Goal: Task Accomplishment & Management: Complete application form

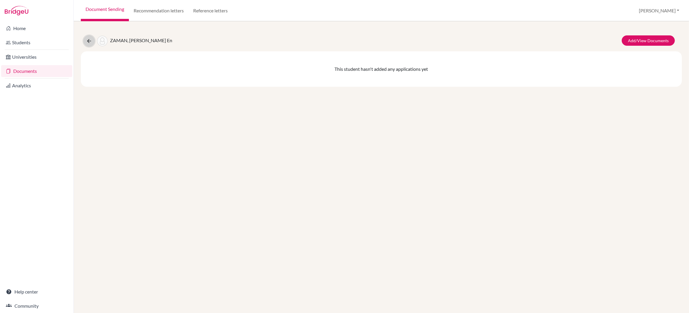
click at [88, 41] on icon at bounding box center [89, 41] width 6 height 6
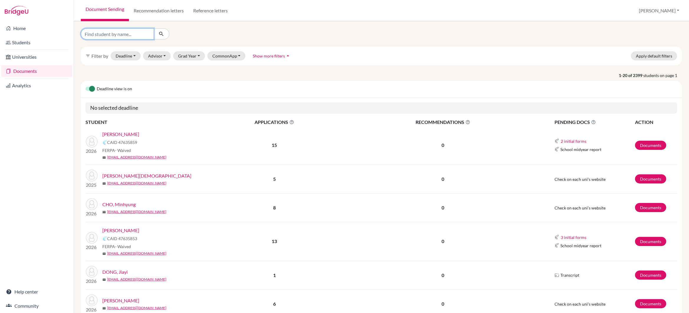
click at [117, 32] on input "Find student by name..." at bounding box center [117, 33] width 73 height 11
type input "siyu chen"
click at [160, 33] on icon "submit" at bounding box center [161, 34] width 6 height 6
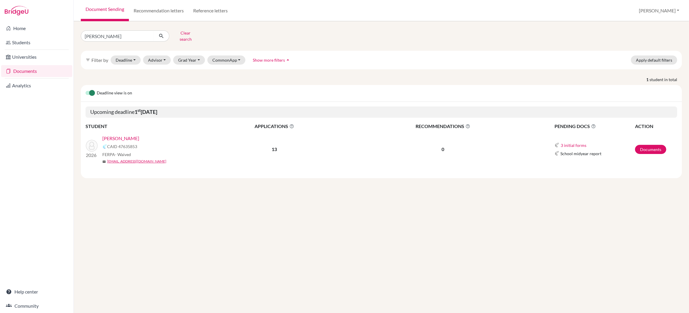
click at [108, 135] on link "Chen, Siyu" at bounding box center [120, 138] width 37 height 7
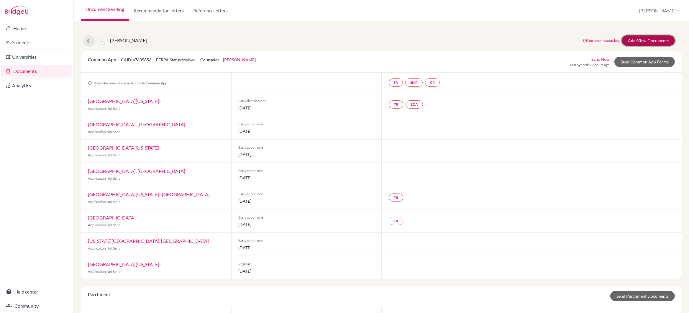
click at [639, 40] on link "Add/View Documents" at bounding box center [648, 40] width 53 height 10
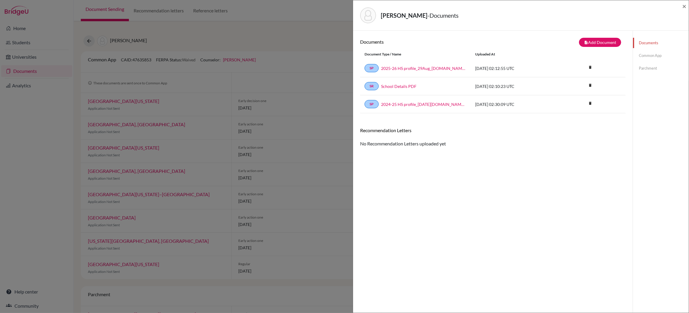
click at [649, 56] on link "Common App" at bounding box center [661, 55] width 56 height 10
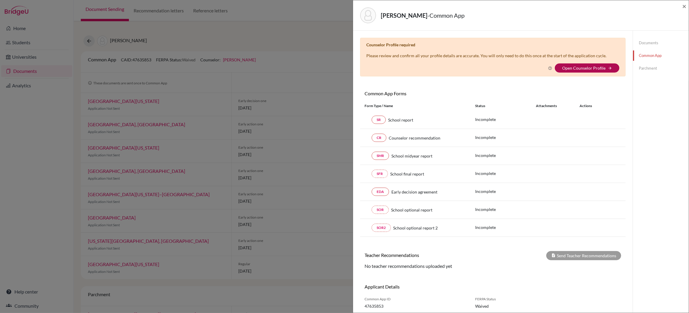
click at [573, 68] on link "Open Counselor Profile" at bounding box center [583, 67] width 43 height 5
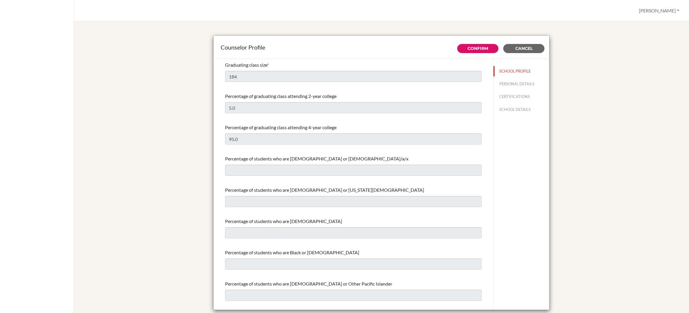
select select "0"
select select "350257"
click at [479, 49] on link "Confirm" at bounding box center [477, 48] width 21 height 5
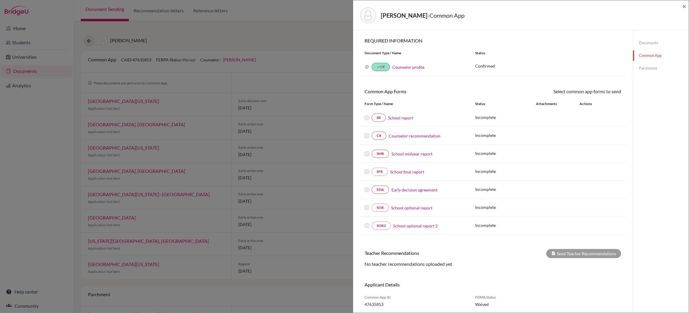
click at [425, 137] on link "Counselor recommendation" at bounding box center [415, 136] width 52 height 6
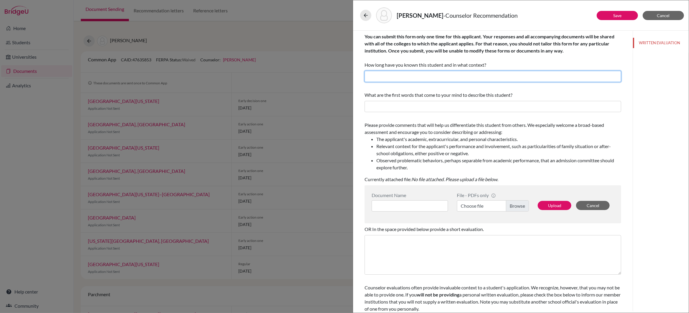
click at [394, 78] on input "text" at bounding box center [492, 76] width 257 height 11
type input "I have known"
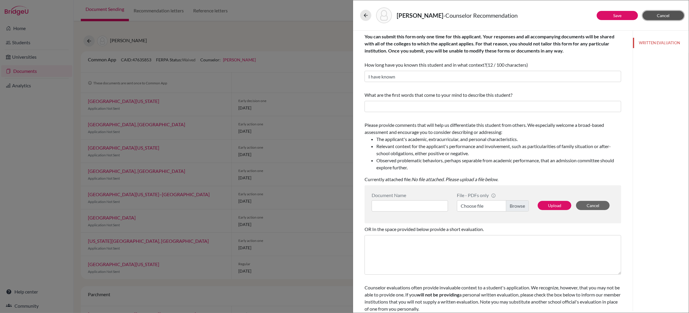
click at [660, 15] on span "Cancel" at bounding box center [663, 15] width 13 height 5
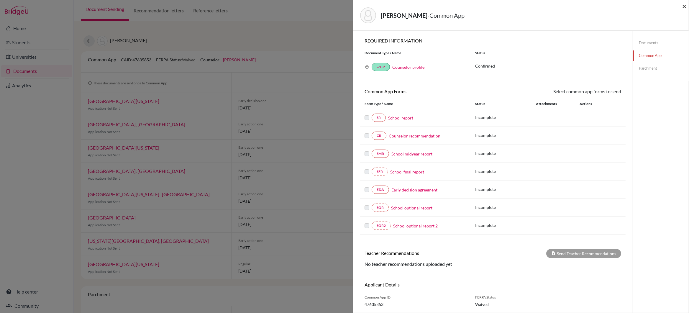
click at [684, 4] on span "×" at bounding box center [684, 6] width 4 height 9
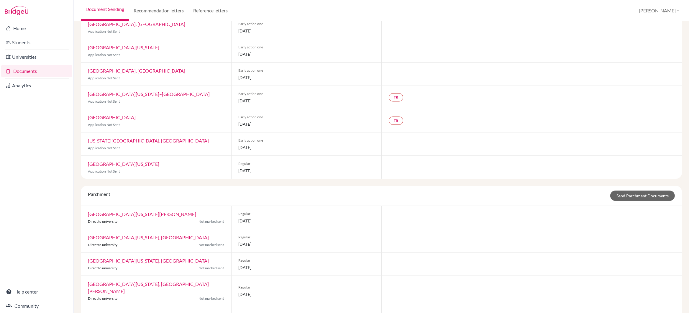
scroll to position [117, 0]
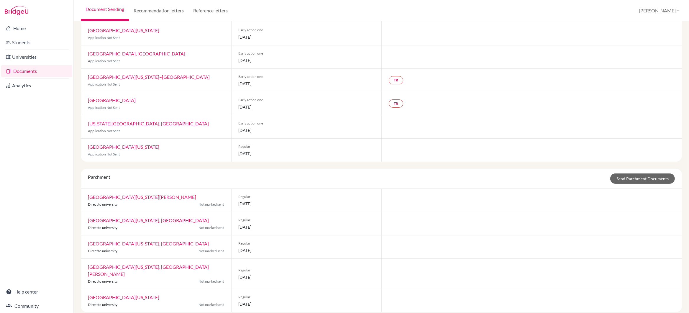
drag, startPoint x: 112, startPoint y: 178, endPoint x: 89, endPoint y: 178, distance: 23.3
click at [89, 178] on div "Parchment" at bounding box center [98, 178] width 31 height 10
click at [157, 247] on div "University of California, Los Angeles Direct to university Not marked sent" at bounding box center [156, 246] width 150 height 23
drag, startPoint x: 171, startPoint y: 30, endPoint x: 161, endPoint y: 88, distance: 58.3
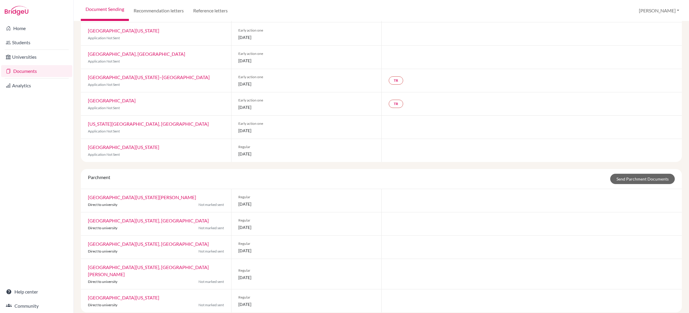
click at [88, 30] on div "University of Illinois Urbana-Champaign Application Not Sent" at bounding box center [156, 33] width 150 height 23
click at [161, 87] on p "Application Not Sent" at bounding box center [156, 84] width 136 height 5
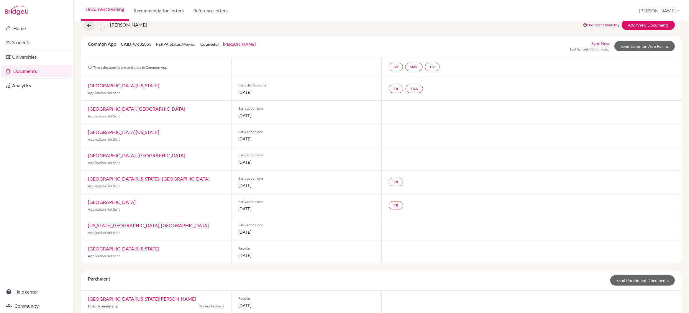
scroll to position [14, 0]
drag, startPoint x: 153, startPoint y: 46, endPoint x: 105, endPoint y: 45, distance: 48.7
click at [105, 45] on div "Common App CAID: 47635853 FERPA Status: Waived Counselor: Gareth Wailes First N…" at bounding box center [171, 47] width 177 height 11
click at [155, 229] on div "Ohio State University, Columbus Application Not Sent" at bounding box center [156, 229] width 150 height 23
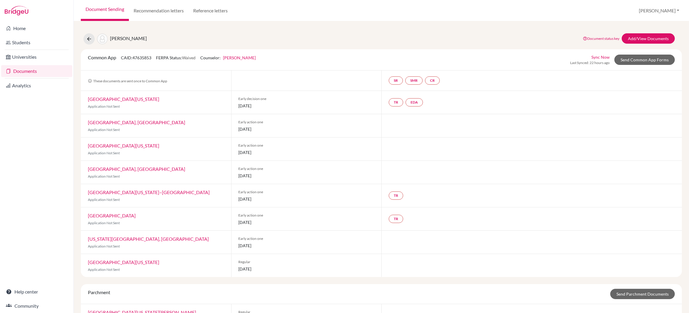
scroll to position [0, 0]
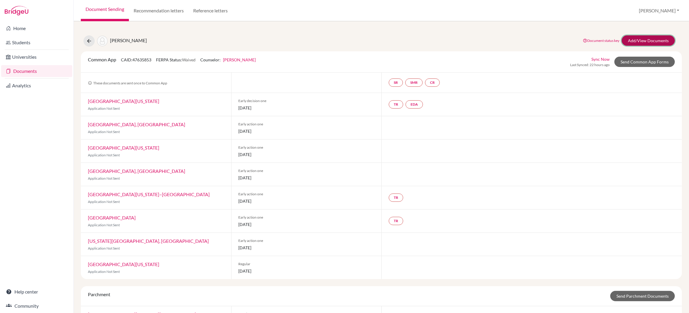
click at [647, 40] on link "Add/View Documents" at bounding box center [648, 40] width 53 height 10
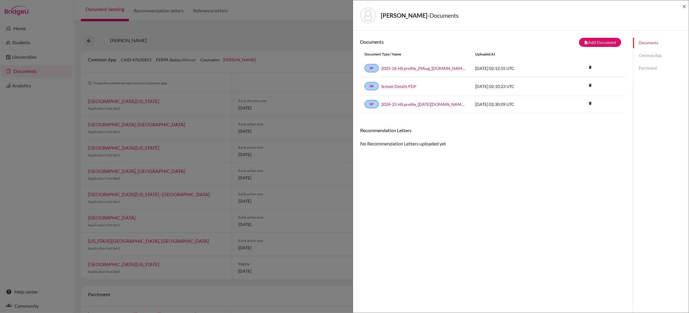
click at [650, 55] on link "Common App" at bounding box center [661, 55] width 56 height 10
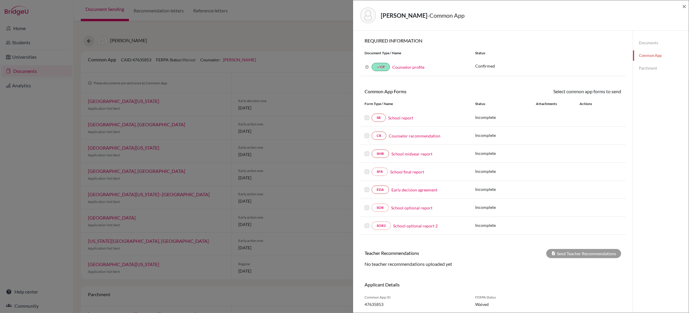
click at [407, 190] on link "Early decision agreement" at bounding box center [414, 190] width 46 height 6
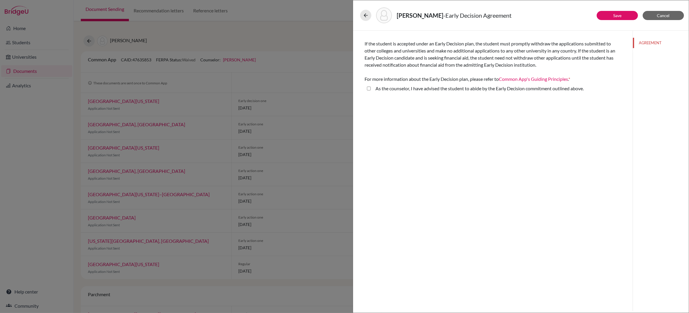
click at [369, 89] on above\ "As the counselor, I have advised the student to abide by the Early Decision com…" at bounding box center [369, 88] width 4 height 7
checkbox above\ "true"
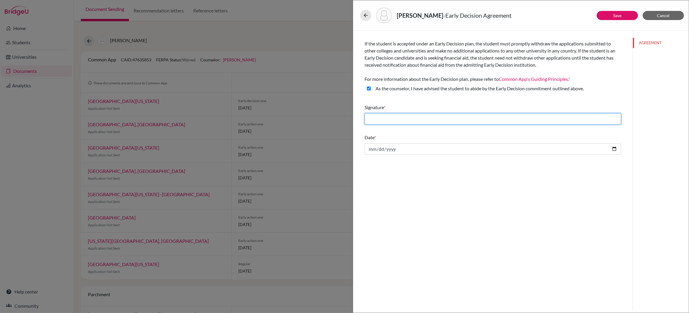
click at [386, 121] on input "text" at bounding box center [492, 118] width 257 height 11
type input "chen siyu"
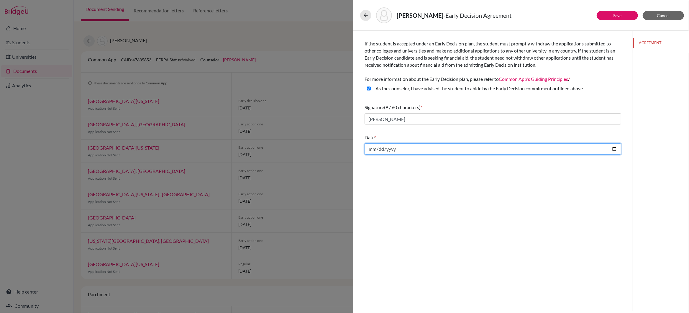
click at [614, 149] on input "date" at bounding box center [492, 148] width 257 height 11
type input "2025-09-26"
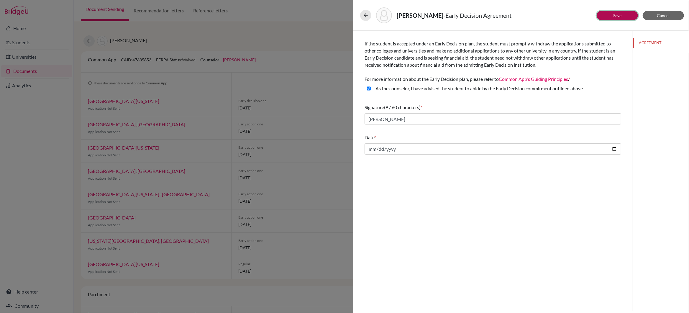
click at [615, 14] on link "Save" at bounding box center [617, 15] width 8 height 5
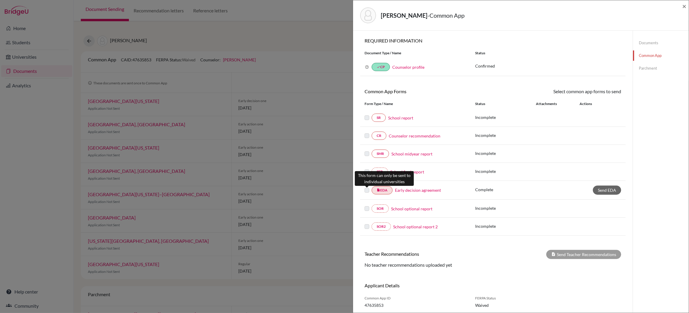
click at [367, 187] on label at bounding box center [366, 187] width 5 height 0
click at [642, 68] on link "Parchment" at bounding box center [661, 68] width 56 height 10
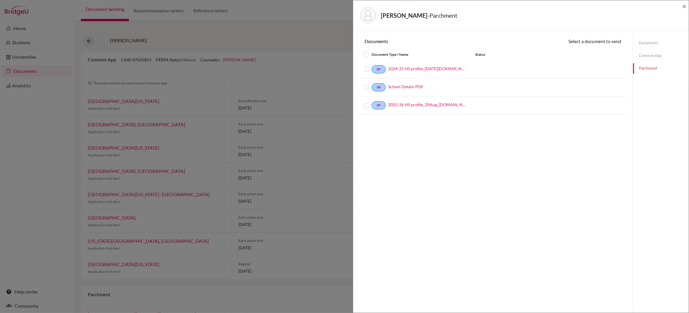
click at [371, 102] on label at bounding box center [371, 102] width 0 height 0
click at [0, 0] on input "checkbox" at bounding box center [0, 0] width 0 height 0
click at [371, 84] on label at bounding box center [371, 84] width 0 height 0
click at [0, 0] on input "checkbox" at bounding box center [0, 0] width 0 height 0
click at [371, 84] on label at bounding box center [371, 84] width 0 height 0
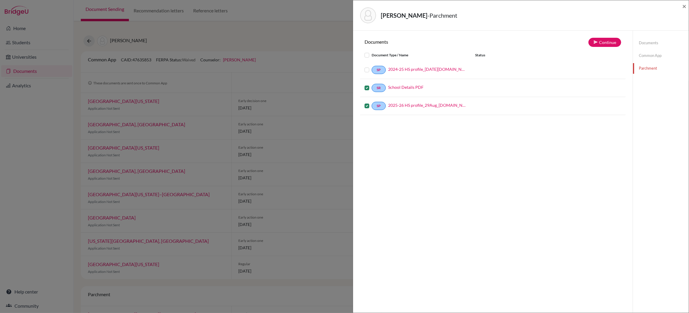
click at [0, 0] on input "checkbox" at bounding box center [0, 0] width 0 height 0
click at [371, 102] on label at bounding box center [371, 102] width 0 height 0
click at [0, 0] on input "checkbox" at bounding box center [0, 0] width 0 height 0
click at [685, 7] on span "×" at bounding box center [684, 6] width 4 height 9
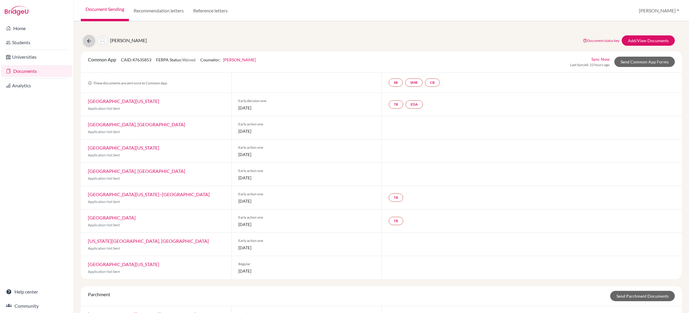
click at [89, 41] on icon at bounding box center [89, 41] width 6 height 6
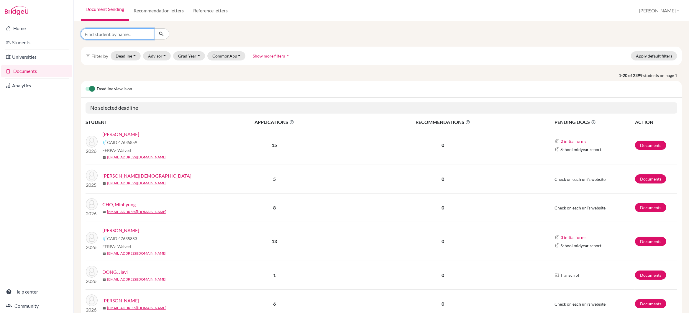
click at [99, 35] on input "Find student by name..." at bounding box center [117, 33] width 73 height 11
type input "ishaan"
click at [162, 35] on icon "submit" at bounding box center [161, 34] width 6 height 6
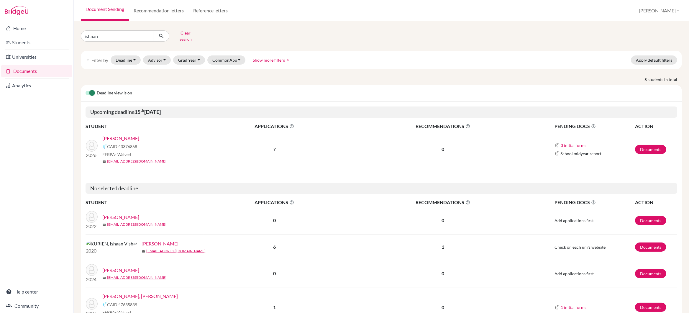
click at [123, 135] on link "[PERSON_NAME]" at bounding box center [120, 138] width 37 height 7
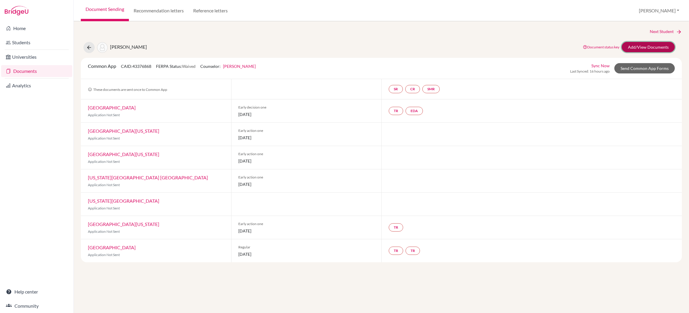
click at [651, 46] on link "Add/View Documents" at bounding box center [648, 47] width 53 height 10
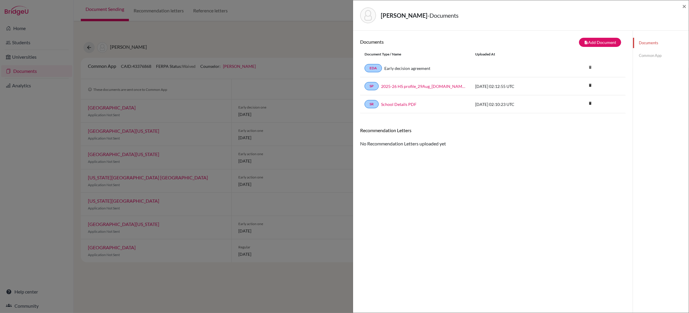
click at [648, 56] on link "Common App" at bounding box center [661, 55] width 56 height 10
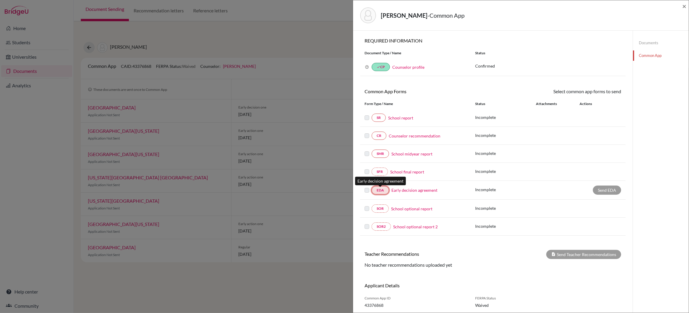
click at [382, 192] on link "EDA" at bounding box center [379, 190] width 17 height 8
click at [399, 190] on link "Early decision agreement" at bounding box center [414, 190] width 46 height 6
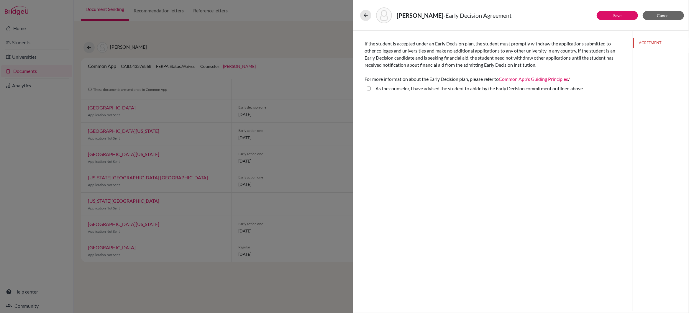
click at [369, 89] on above\ "As the counselor, I have advised the student to abide by the Early Decision com…" at bounding box center [369, 88] width 4 height 7
checkbox above\ "true"
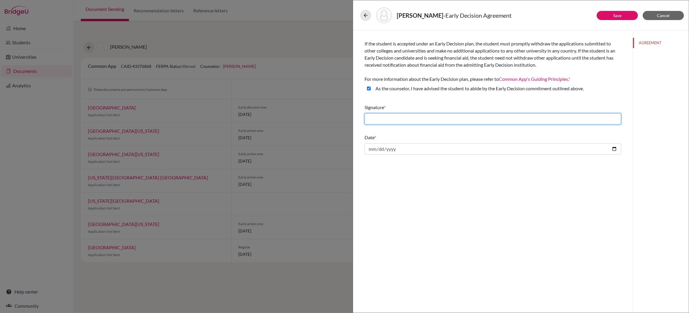
click at [374, 121] on input "text" at bounding box center [492, 118] width 257 height 11
type input "Ishaan Goel"
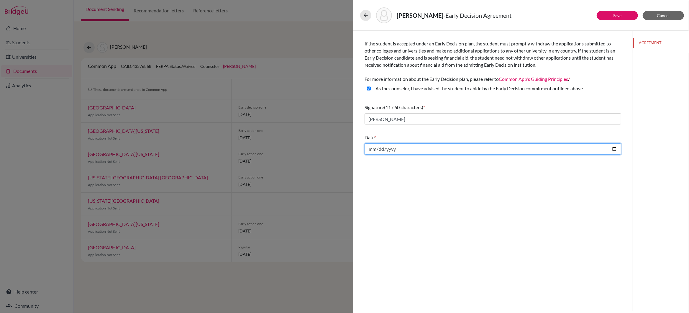
click at [614, 149] on input "date" at bounding box center [492, 148] width 257 height 11
type input "2025-09-26"
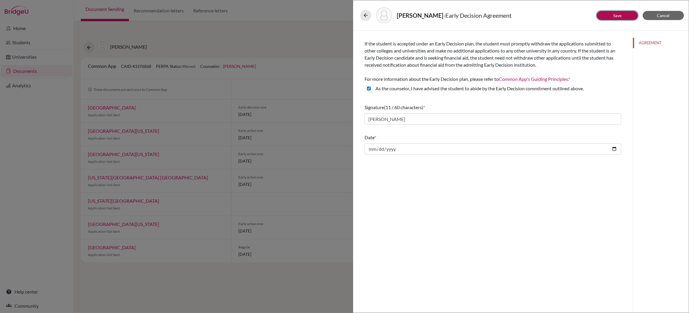
click at [616, 14] on link "Save" at bounding box center [617, 15] width 8 height 5
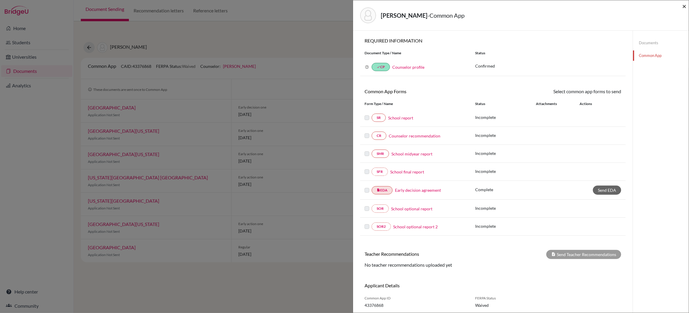
click at [685, 6] on span "×" at bounding box center [684, 6] width 4 height 9
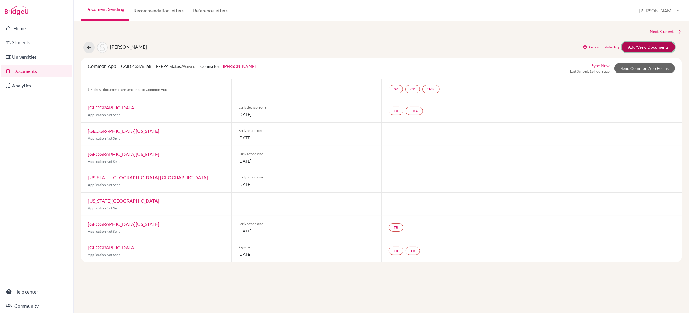
click at [641, 47] on link "Add/View Documents" at bounding box center [648, 47] width 53 height 10
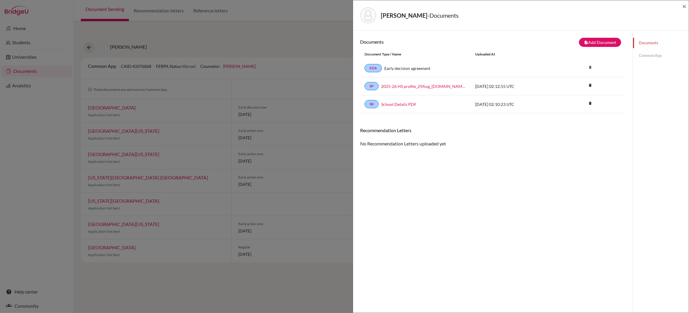
click at [643, 54] on link "Common App" at bounding box center [661, 55] width 56 height 10
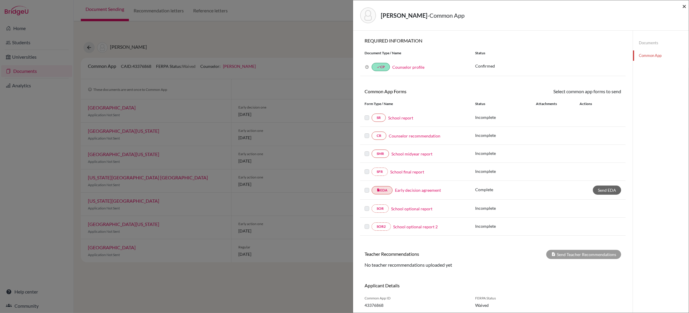
click at [683, 6] on span "×" at bounding box center [684, 6] width 4 height 9
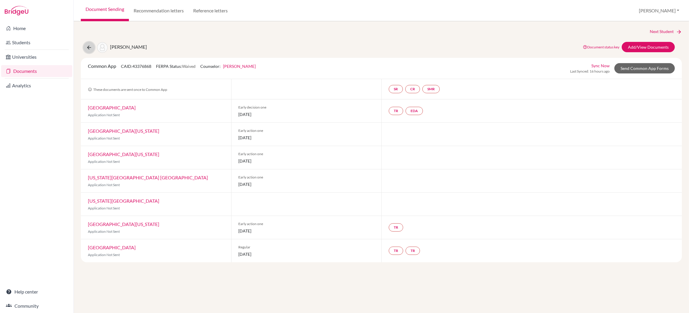
click at [88, 47] on icon at bounding box center [89, 48] width 6 height 6
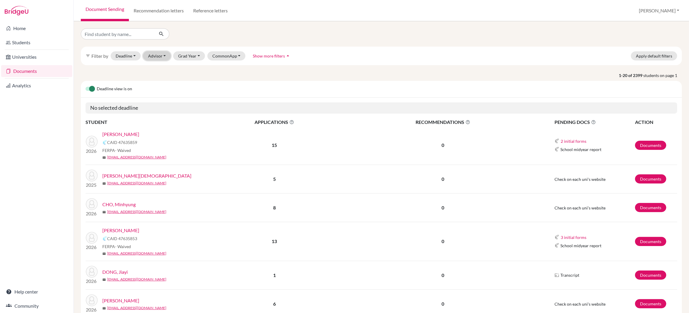
click at [160, 56] on button "Advisor" at bounding box center [157, 55] width 28 height 9
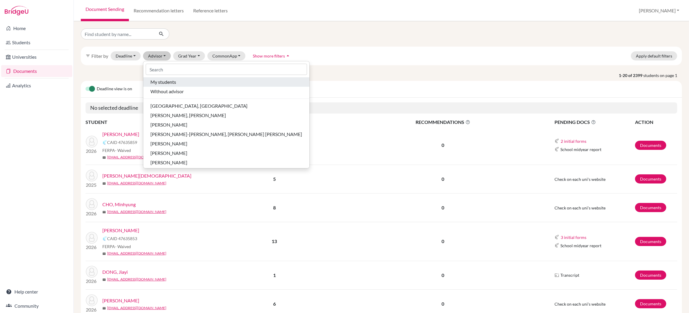
drag, startPoint x: 160, startPoint y: 81, endPoint x: 163, endPoint y: 80, distance: 3.4
click at [160, 81] on span "My students" at bounding box center [163, 81] width 26 height 7
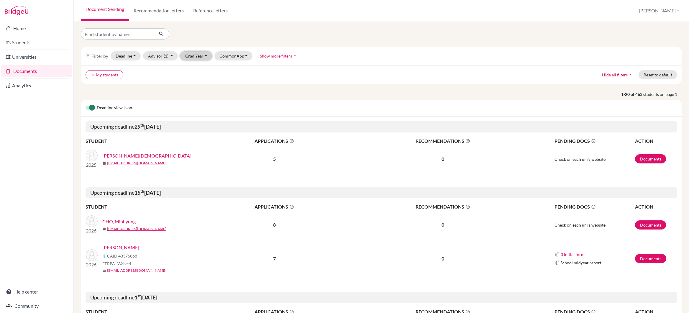
click at [196, 56] on button "Grad Year" at bounding box center [196, 55] width 32 height 9
click at [198, 96] on div "2026" at bounding box center [198, 96] width 21 height 7
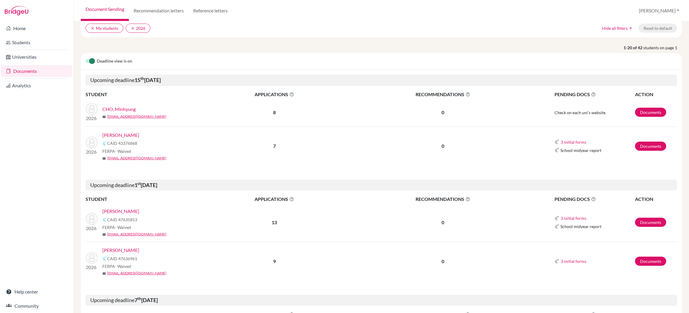
scroll to position [49, 0]
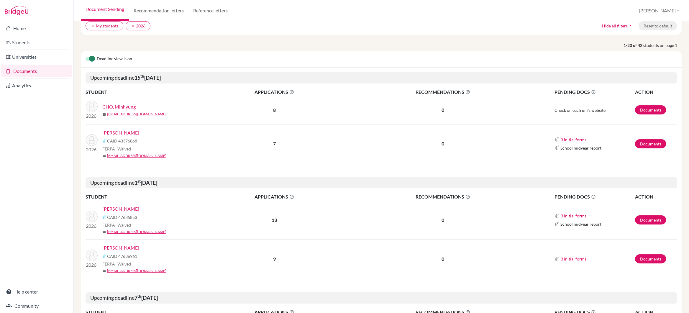
click at [110, 209] on link "[PERSON_NAME]" at bounding box center [120, 208] width 37 height 7
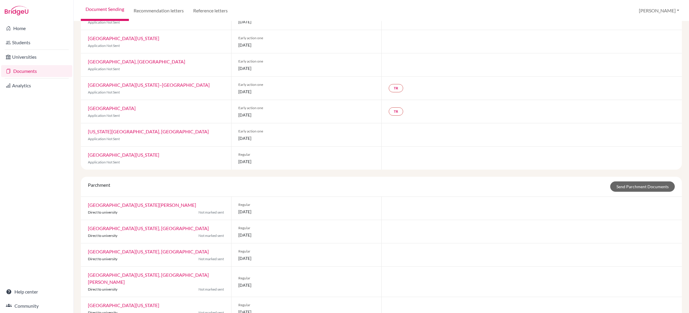
scroll to position [124, 0]
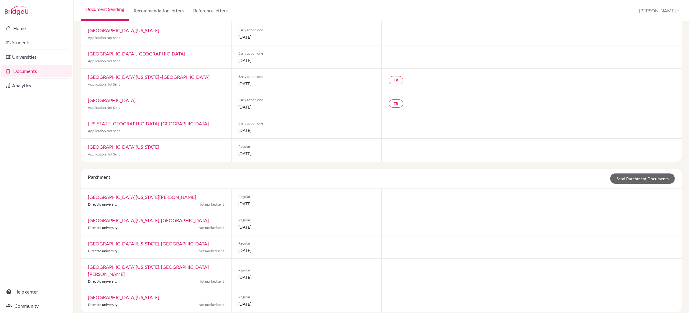
drag, startPoint x: 114, startPoint y: 177, endPoint x: 83, endPoint y: 176, distance: 30.4
click at [83, 176] on div "Parchment" at bounding box center [98, 178] width 31 height 10
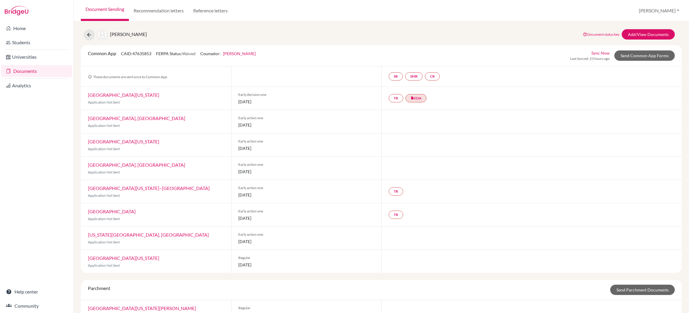
scroll to position [0, 0]
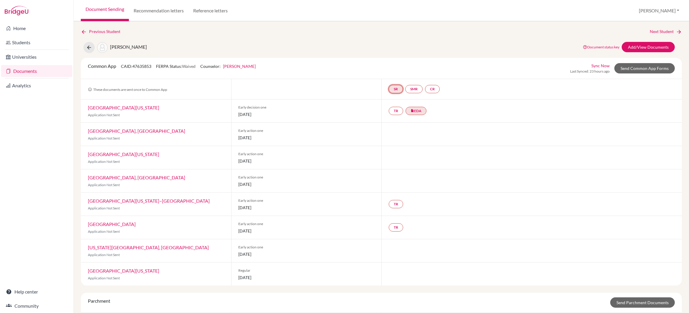
click at [394, 89] on link "SR" at bounding box center [396, 89] width 14 height 8
click at [433, 90] on link "CR" at bounding box center [432, 89] width 15 height 8
click at [394, 110] on link "TR" at bounding box center [396, 111] width 14 height 8
click at [419, 127] on div at bounding box center [531, 134] width 300 height 23
click at [86, 46] on button at bounding box center [88, 47] width 11 height 11
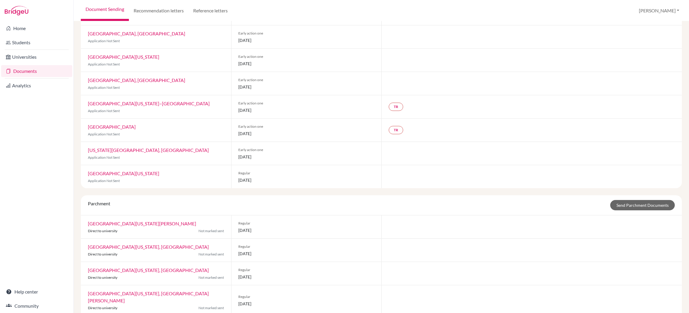
scroll to position [124, 0]
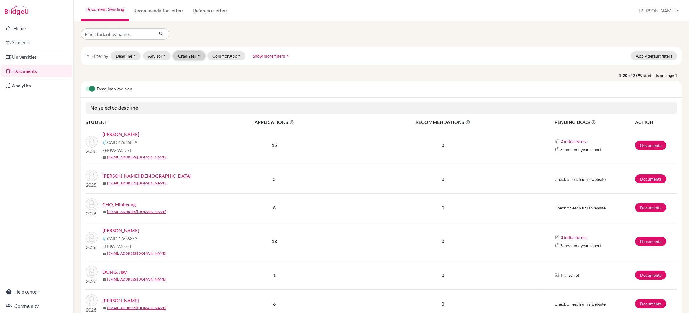
click at [194, 56] on button "Grad Year" at bounding box center [189, 55] width 32 height 9
click at [183, 98] on span "2026" at bounding box center [185, 96] width 11 height 7
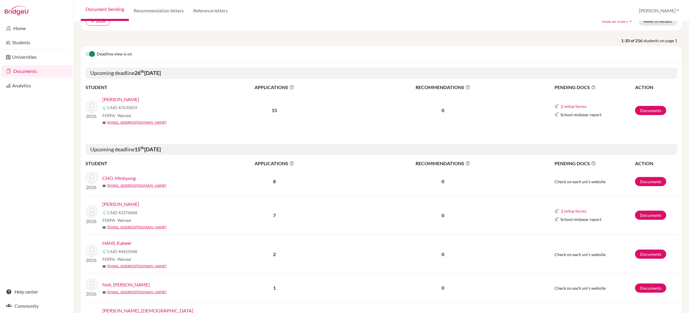
scroll to position [55, 0]
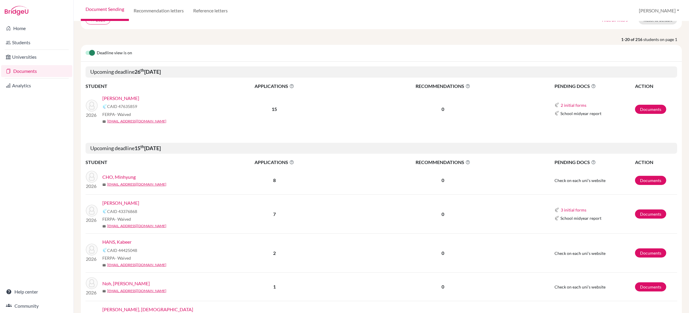
click at [124, 202] on link "[PERSON_NAME]" at bounding box center [120, 202] width 37 height 7
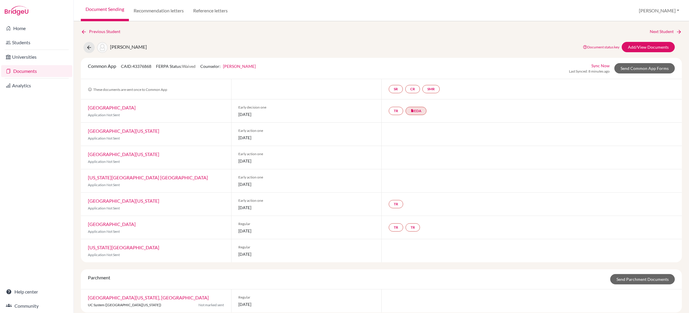
scroll to position [7, 0]
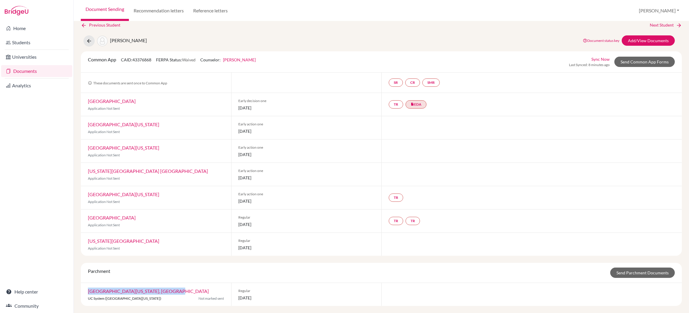
drag, startPoint x: 165, startPoint y: 293, endPoint x: 85, endPoint y: 292, distance: 79.6
click div "[GEOGRAPHIC_DATA][US_STATE], Los Angeles UC System ([GEOGRAPHIC_DATA][US_STATE]…"
click div "Common App CAID: 43376868 FERPA Status: Waived Counselor: [PERSON_NAME] First N…"
